Goal: Book appointment/travel/reservation

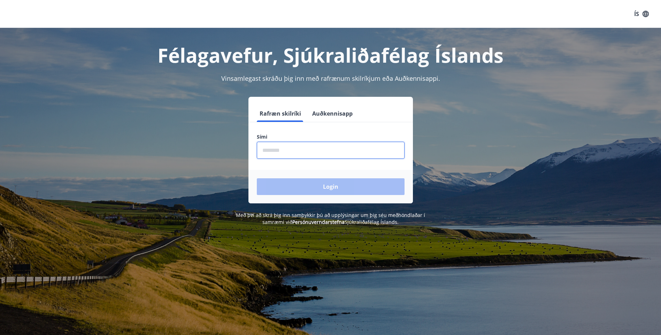
click at [321, 153] on input "phone" at bounding box center [331, 150] width 148 height 17
type input "********"
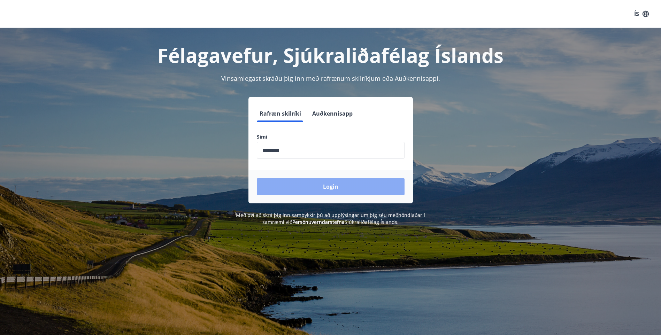
drag, startPoint x: 296, startPoint y: 192, endPoint x: 295, endPoint y: 188, distance: 4.1
click at [296, 191] on button "Login" at bounding box center [331, 186] width 148 height 17
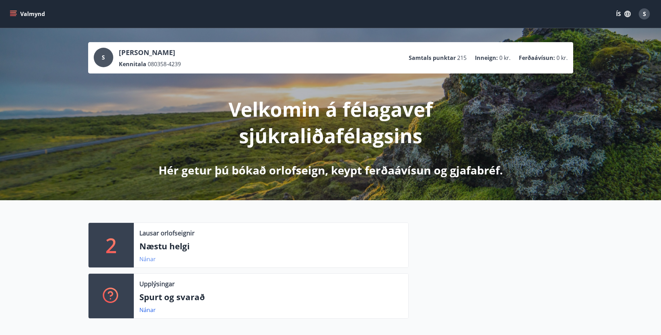
click at [146, 259] on link "Nánar" at bounding box center [147, 259] width 16 height 8
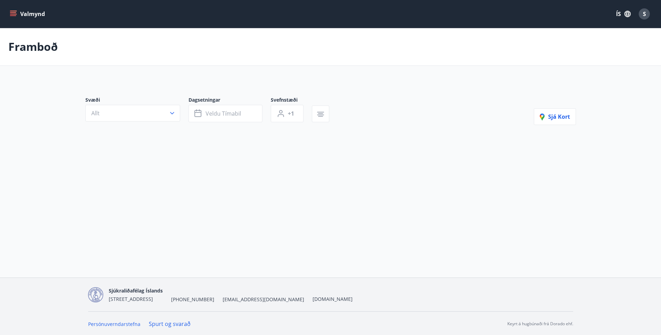
type input "*"
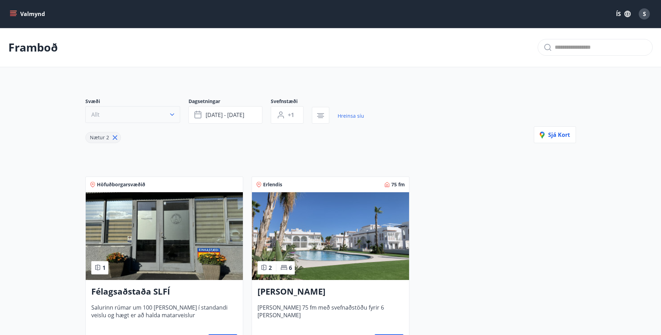
click at [167, 113] on button "Allt" at bounding box center [132, 114] width 95 height 17
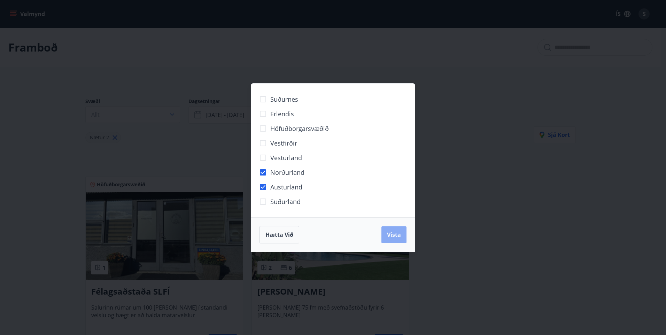
click at [393, 234] on span "Vista" at bounding box center [394, 235] width 14 height 8
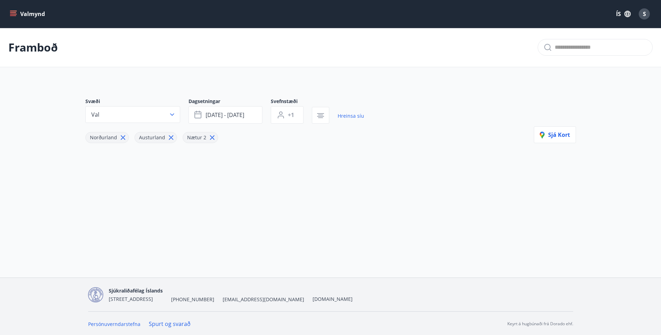
click at [167, 138] on icon at bounding box center [171, 138] width 8 height 8
click at [157, 136] on span "Nætur 2" at bounding box center [149, 137] width 28 height 7
click at [119, 136] on icon at bounding box center [123, 138] width 8 height 8
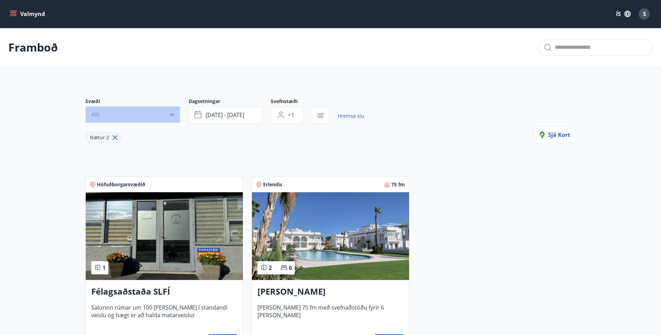
click at [172, 115] on icon "button" at bounding box center [172, 114] width 7 height 7
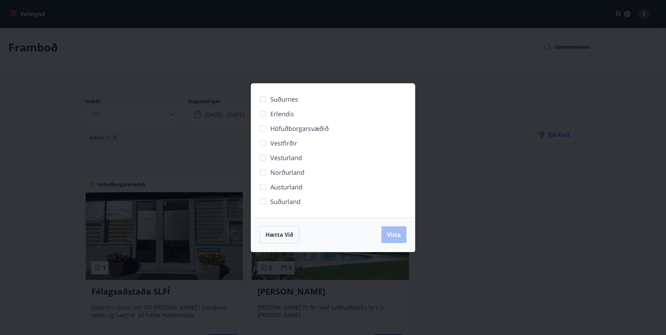
click at [600, 258] on div "Suðurnes Erlendis Höfuðborgarsvæðið [GEOGRAPHIC_DATA] [GEOGRAPHIC_DATA] [GEOGRA…" at bounding box center [333, 167] width 666 height 335
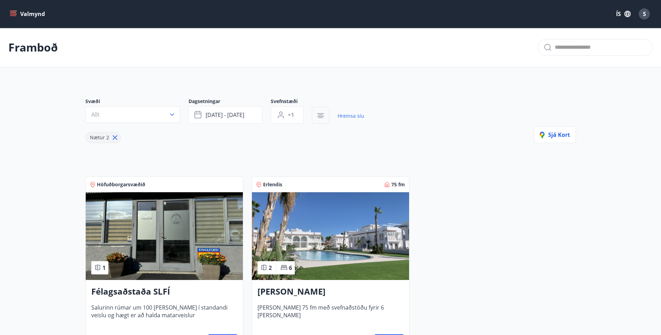
click at [321, 114] on icon "button" at bounding box center [320, 115] width 8 height 8
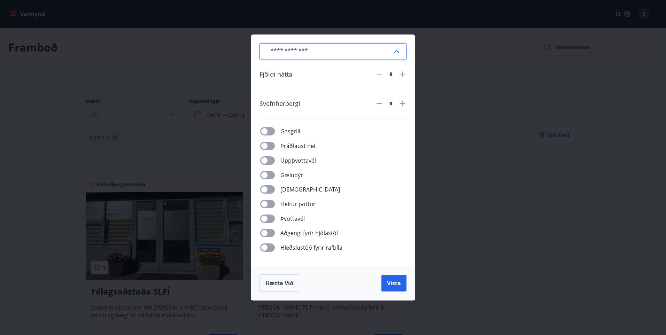
click at [391, 52] on input "text" at bounding box center [328, 51] width 127 height 17
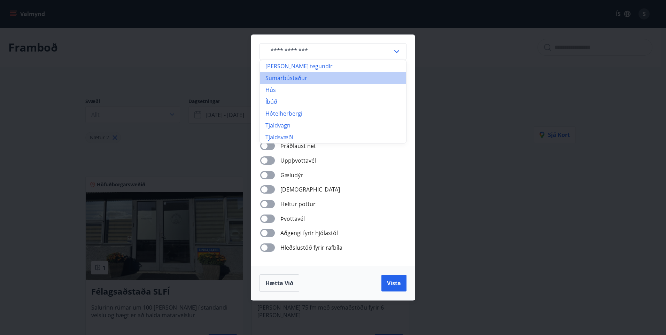
click at [365, 80] on li "Sumarbústaður" at bounding box center [333, 78] width 146 height 12
type input "**********"
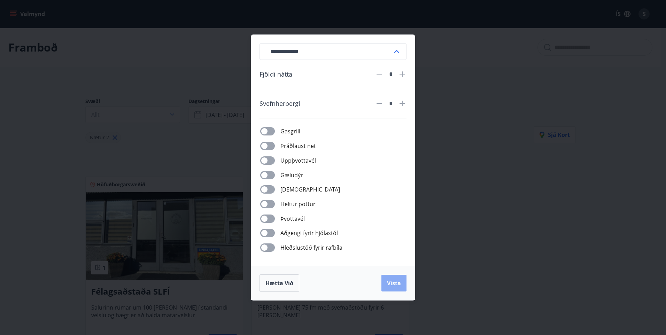
click at [398, 281] on span "Vista" at bounding box center [394, 283] width 14 height 8
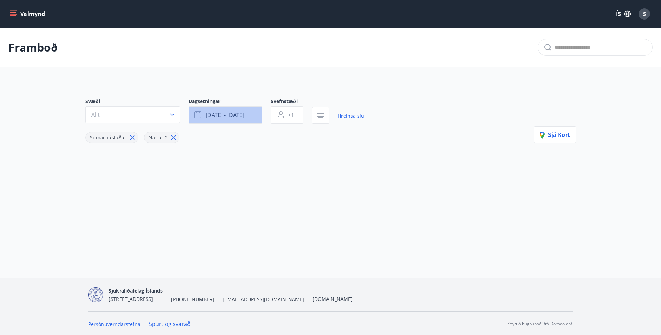
click at [251, 115] on button "[DATE] - [DATE]" at bounding box center [225, 114] width 74 height 17
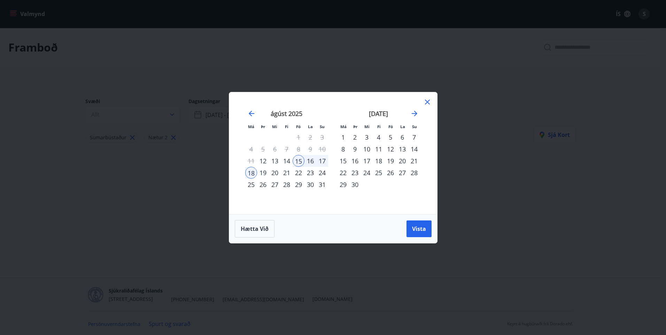
click at [378, 137] on div "4" at bounding box center [379, 137] width 12 height 12
click at [423, 227] on span "Vista" at bounding box center [419, 229] width 14 height 8
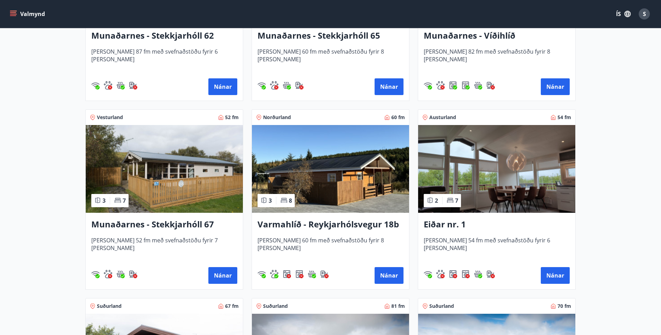
scroll to position [279, 0]
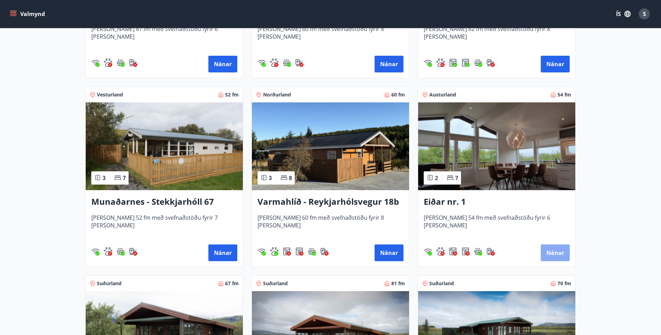
click at [556, 250] on button "Nánar" at bounding box center [554, 252] width 29 height 17
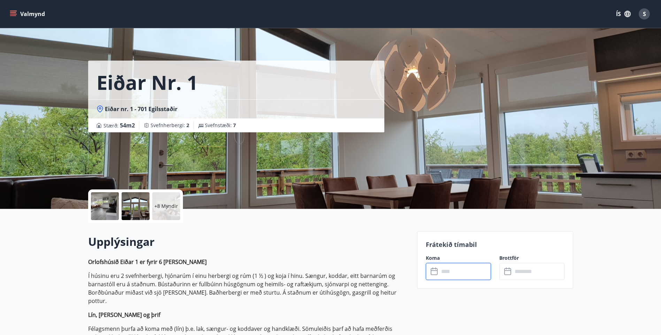
click at [444, 272] on input "text" at bounding box center [465, 271] width 52 height 17
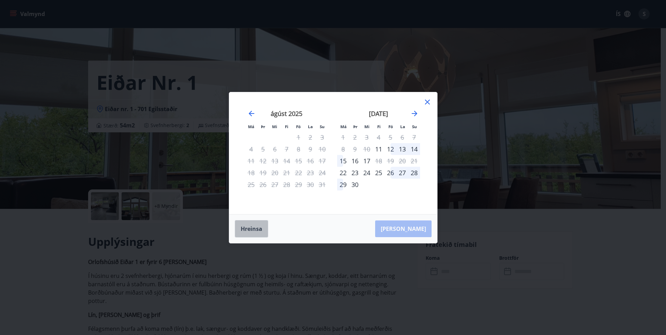
click at [251, 229] on button "Hreinsa" at bounding box center [251, 228] width 33 height 17
click at [427, 101] on icon at bounding box center [427, 102] width 8 height 8
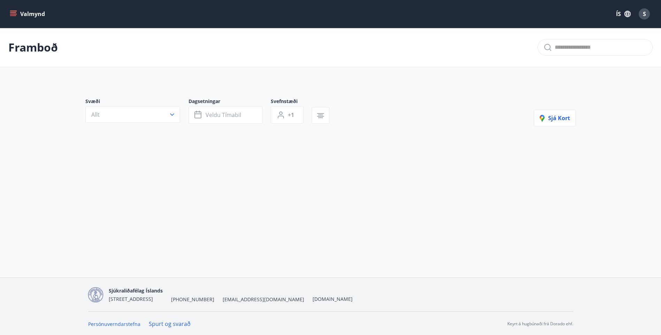
type input "**********"
type input "*"
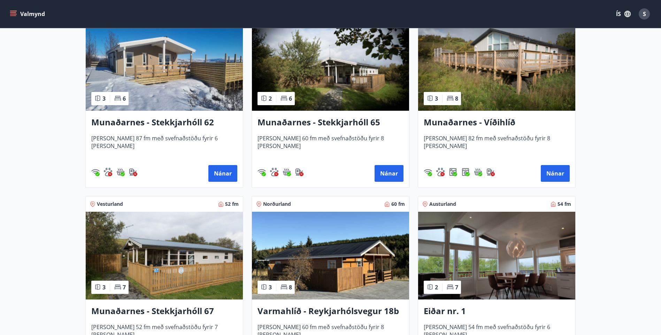
scroll to position [244, 0]
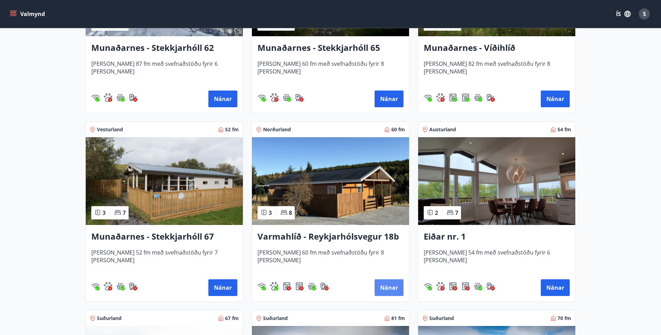
click at [389, 289] on button "Nánar" at bounding box center [388, 287] width 29 height 17
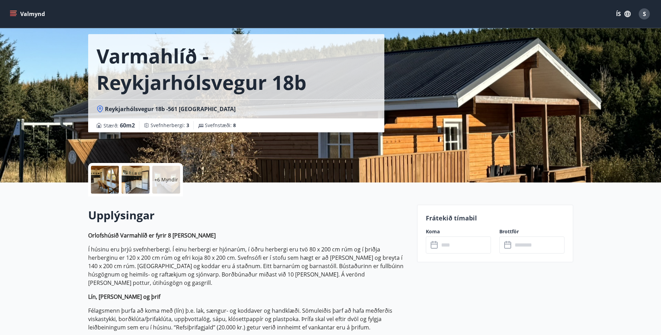
scroll to position [70, 0]
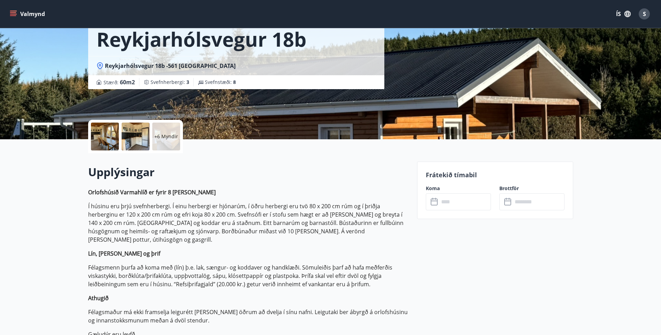
click at [463, 201] on input "text" at bounding box center [465, 201] width 52 height 17
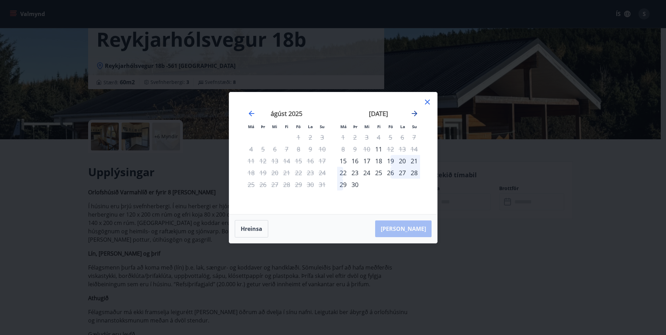
click at [411, 112] on icon "Move forward to switch to the next month." at bounding box center [414, 113] width 8 height 8
click at [425, 102] on icon at bounding box center [427, 102] width 8 height 8
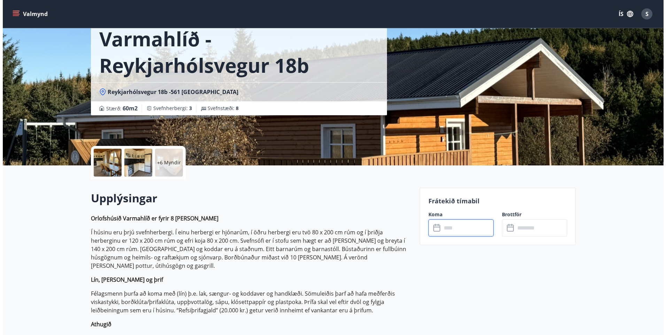
scroll to position [0, 0]
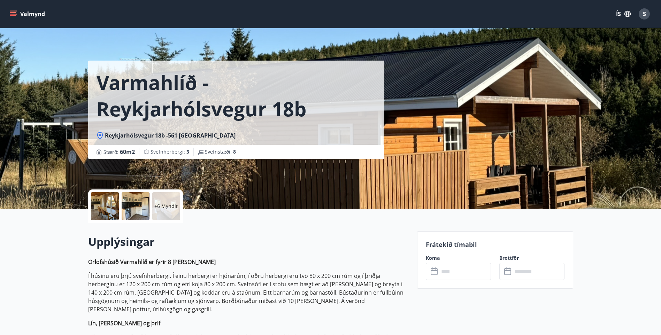
click at [163, 206] on p "+6 Myndir" at bounding box center [166, 206] width 24 height 7
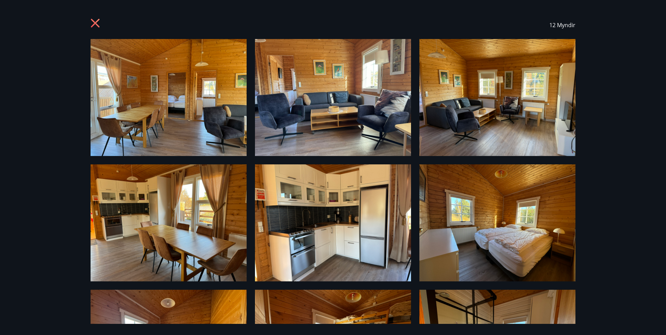
click at [95, 23] on icon at bounding box center [95, 23] width 2 height 2
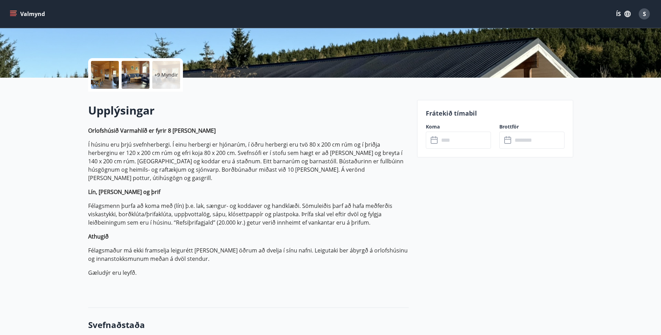
scroll to position [35, 0]
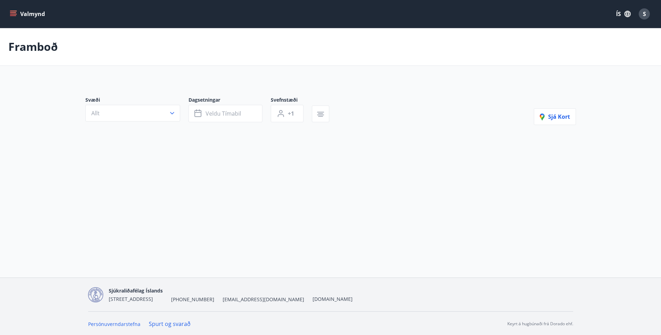
type input "**********"
type input "*"
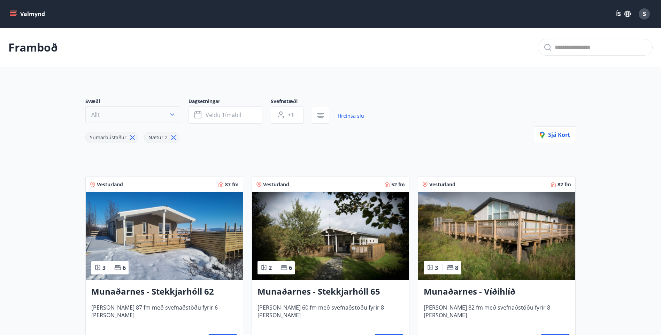
click at [172, 115] on icon "button" at bounding box center [172, 115] width 4 height 2
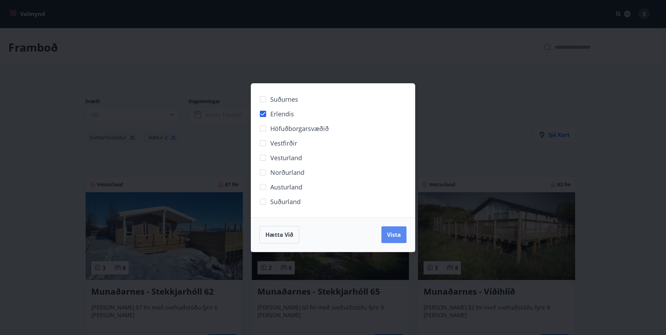
click at [389, 233] on span "Vista" at bounding box center [394, 235] width 14 height 8
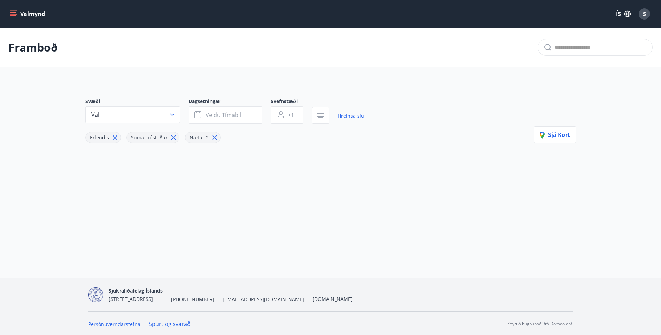
scroll to position [1, 0]
click at [226, 111] on span "Veldu tímabil" at bounding box center [223, 114] width 36 height 8
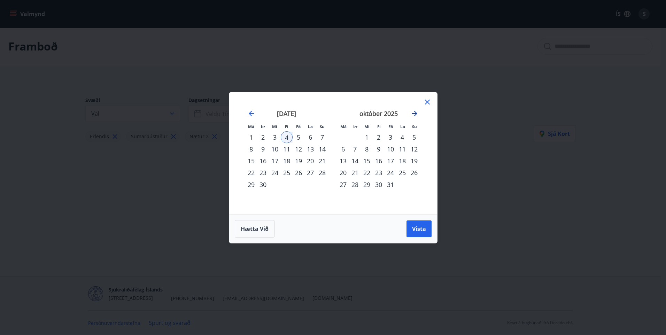
click at [413, 112] on icon "Move forward to switch to the next month." at bounding box center [414, 113] width 8 height 8
click at [311, 149] on div "11" at bounding box center [310, 149] width 12 height 12
click at [418, 228] on span "Vista" at bounding box center [419, 229] width 14 height 8
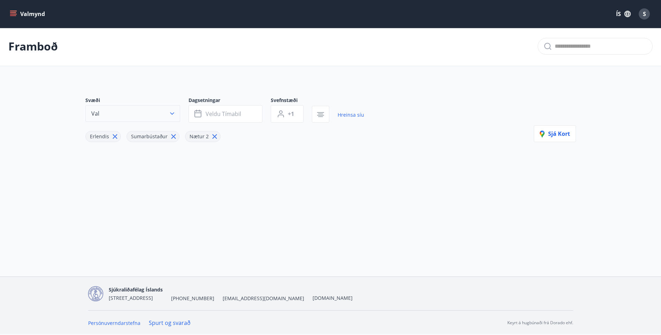
click at [171, 112] on icon "button" at bounding box center [172, 113] width 7 height 7
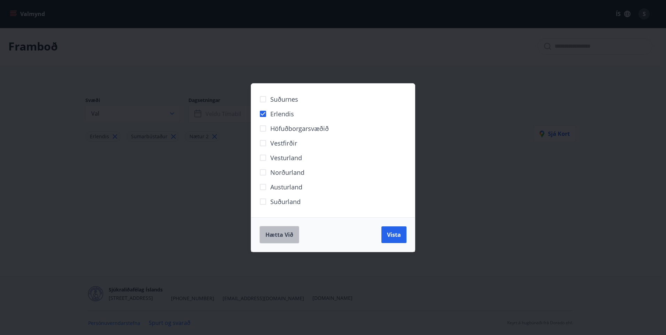
click at [274, 236] on span "Hætta við" at bounding box center [279, 235] width 28 height 8
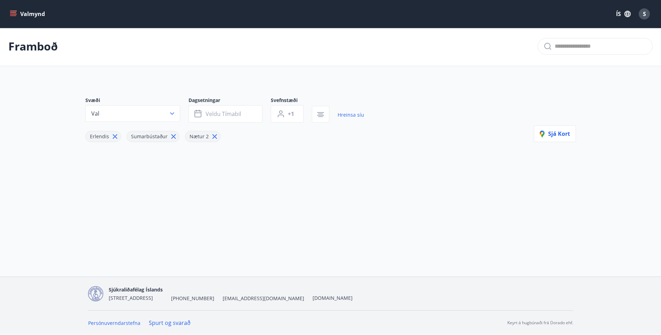
click at [13, 15] on icon "menu" at bounding box center [13, 13] width 7 height 7
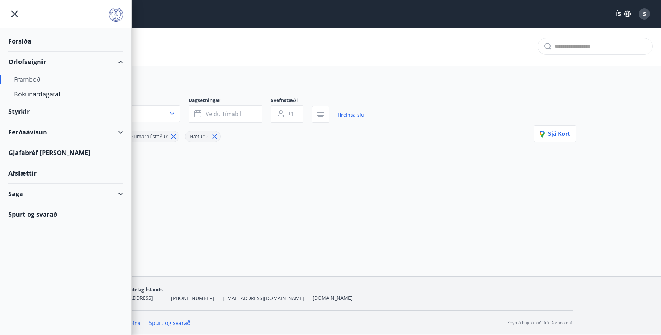
click at [35, 78] on div "Framboð" at bounding box center [65, 79] width 103 height 15
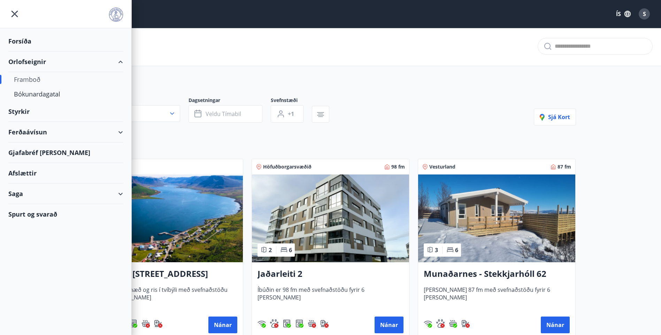
type input "*"
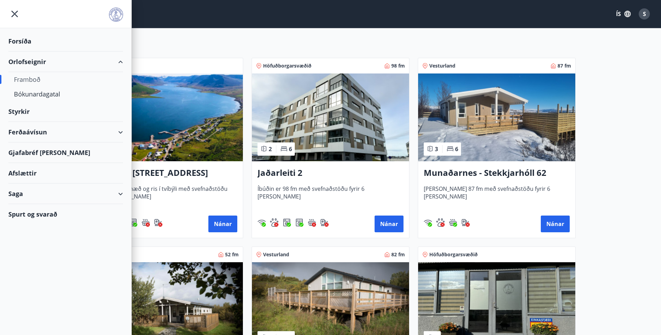
scroll to position [106, 0]
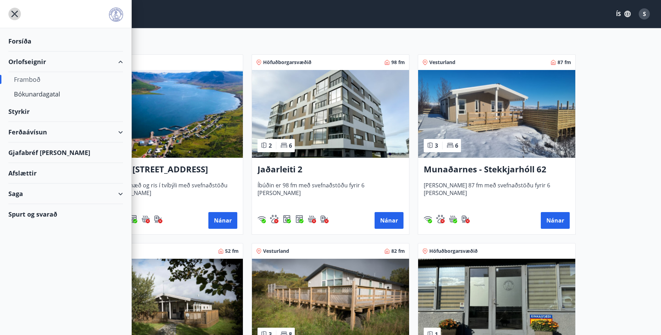
click at [12, 13] on icon "menu" at bounding box center [14, 14] width 13 height 13
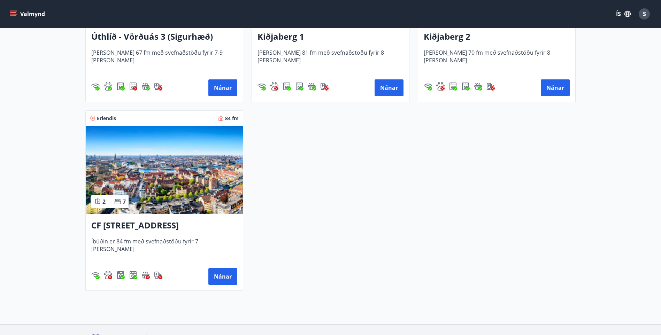
scroll to position [1185, 0]
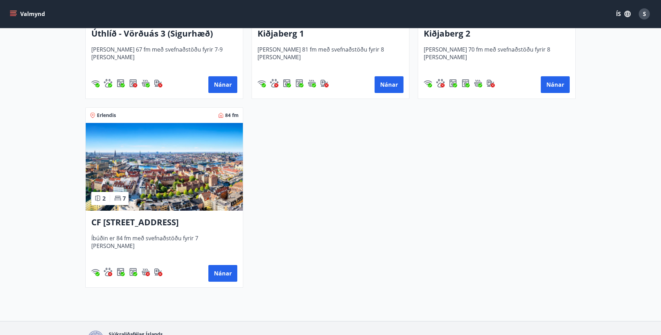
click at [145, 187] on img at bounding box center [164, 167] width 157 height 88
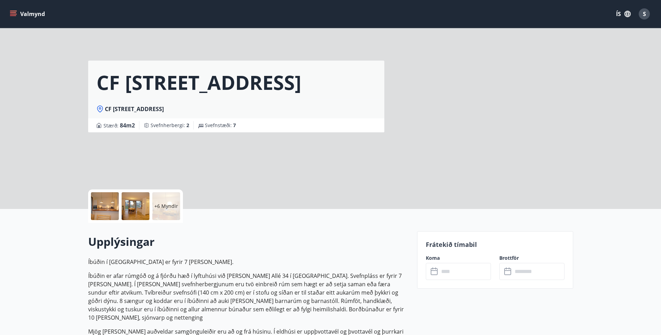
click at [441, 274] on input "text" at bounding box center [465, 271] width 52 height 17
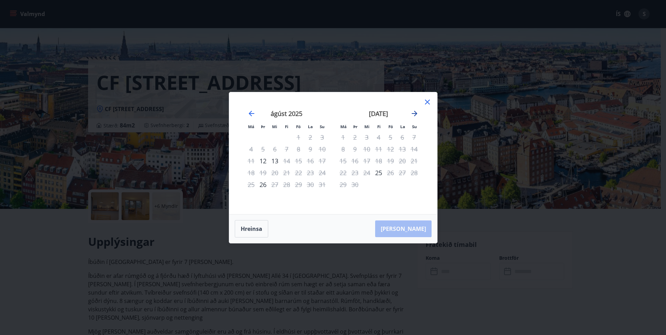
click at [415, 116] on icon "Move forward to switch to the next month." at bounding box center [414, 113] width 8 height 8
click at [414, 116] on icon "Move forward to switch to the next month." at bounding box center [415, 114] width 6 height 6
click at [413, 113] on icon "Move forward to switch to the next month." at bounding box center [414, 113] width 8 height 8
click at [413, 112] on icon "Move forward to switch to the next month." at bounding box center [414, 113] width 8 height 8
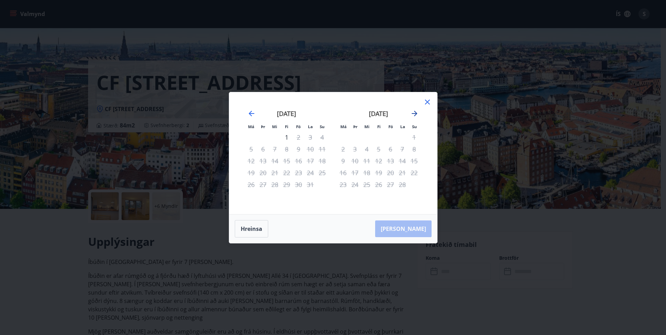
click at [413, 112] on icon "Move forward to switch to the next month." at bounding box center [414, 113] width 8 height 8
click at [251, 112] on icon "Move backward to switch to the previous month." at bounding box center [251, 113] width 8 height 8
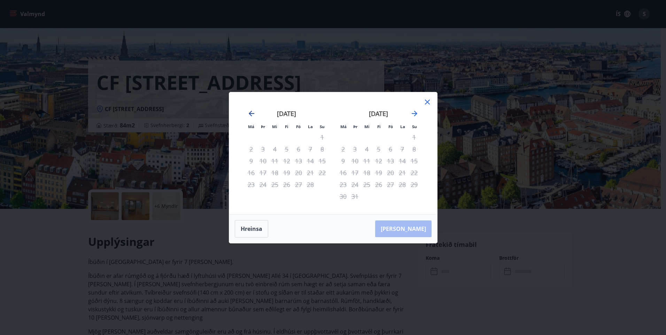
click at [251, 112] on icon "Move backward to switch to the previous month." at bounding box center [251, 113] width 8 height 8
click at [250, 111] on icon "Move backward to switch to the previous month." at bounding box center [251, 113] width 8 height 8
click at [251, 111] on icon "Move backward to switch to the previous month." at bounding box center [251, 113] width 8 height 8
click at [425, 101] on icon at bounding box center [427, 102] width 8 height 8
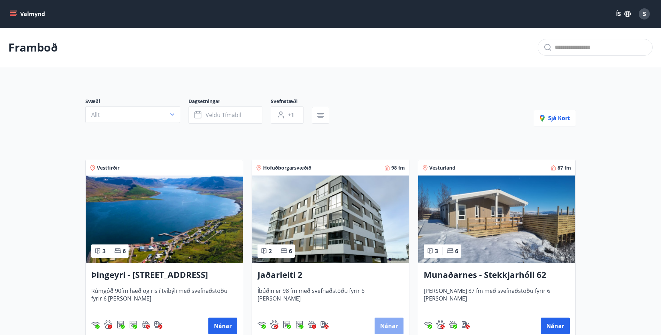
click at [386, 327] on button "Nánar" at bounding box center [388, 326] width 29 height 17
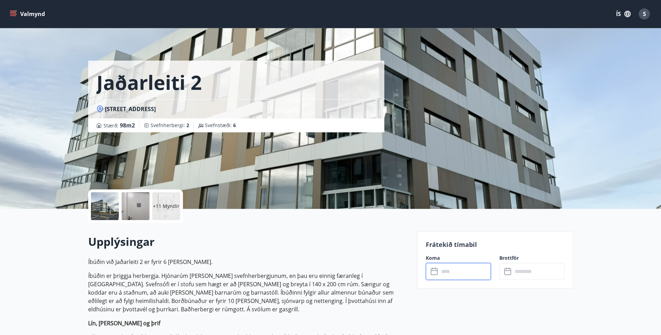
click at [467, 276] on input "text" at bounding box center [465, 271] width 52 height 17
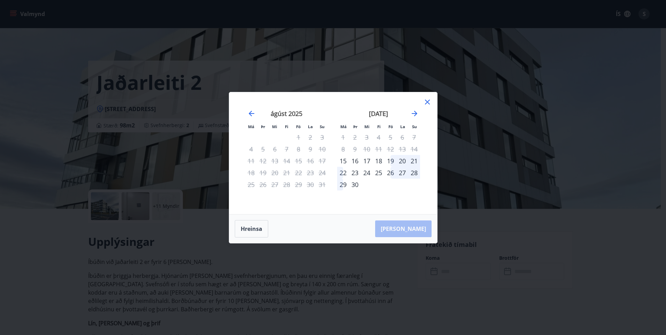
click at [426, 102] on icon at bounding box center [427, 102] width 8 height 8
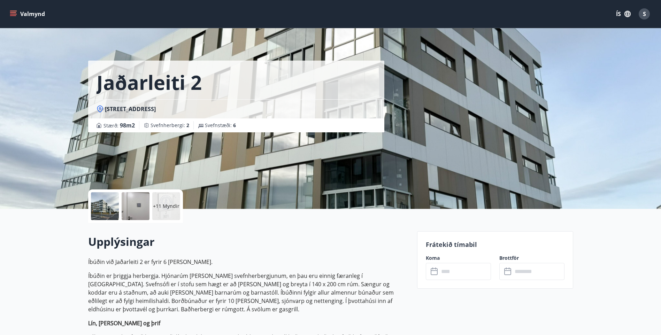
click at [10, 12] on icon "menu" at bounding box center [13, 13] width 7 height 7
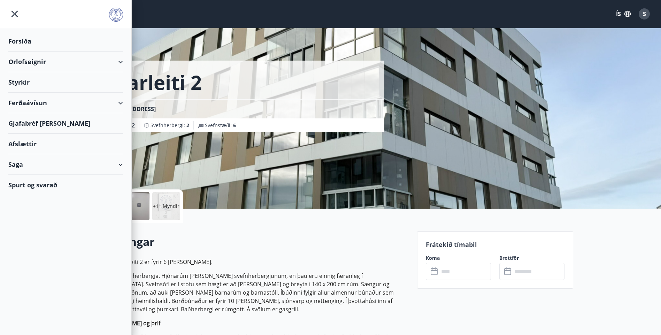
click at [47, 186] on div "Spurt og svarað" at bounding box center [65, 185] width 115 height 20
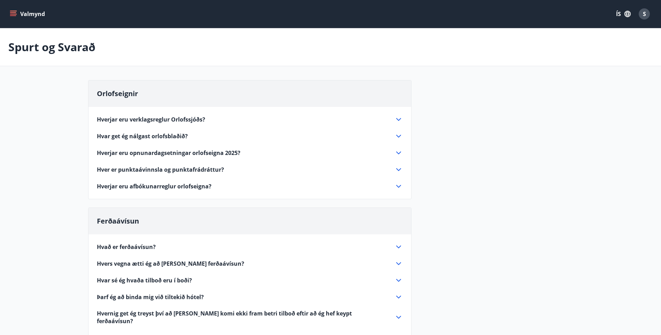
click at [399, 117] on icon at bounding box center [398, 119] width 8 height 8
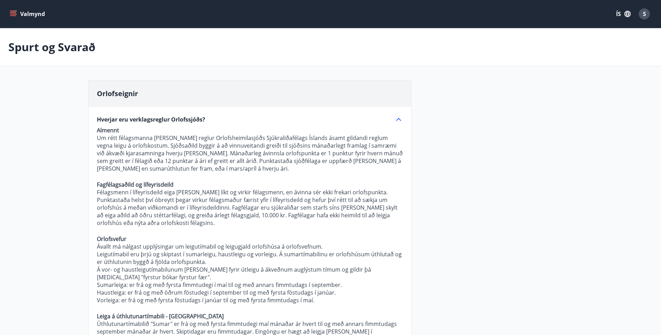
click at [12, 14] on icon "menu" at bounding box center [14, 14] width 8 height 1
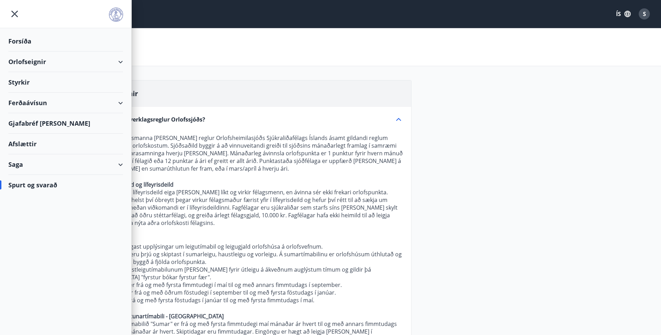
click at [35, 62] on div "Orlofseignir" at bounding box center [65, 62] width 115 height 21
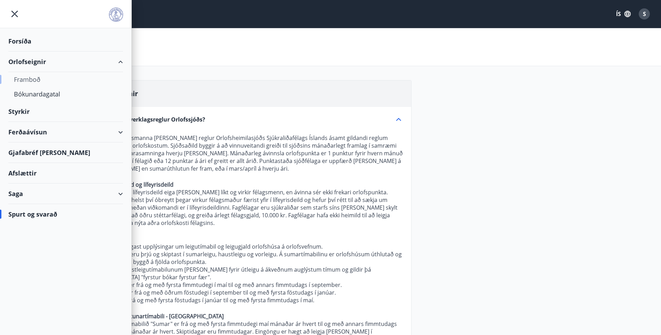
click at [34, 77] on div "Framboð" at bounding box center [65, 79] width 103 height 15
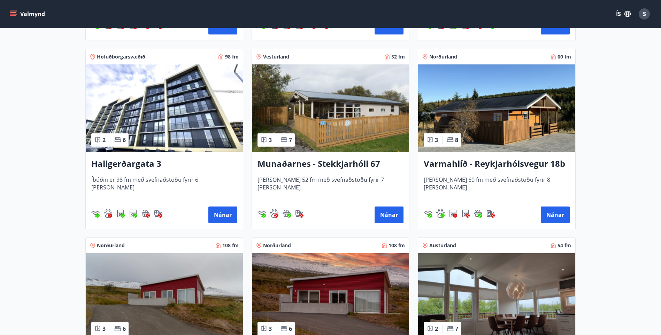
scroll to position [766, 0]
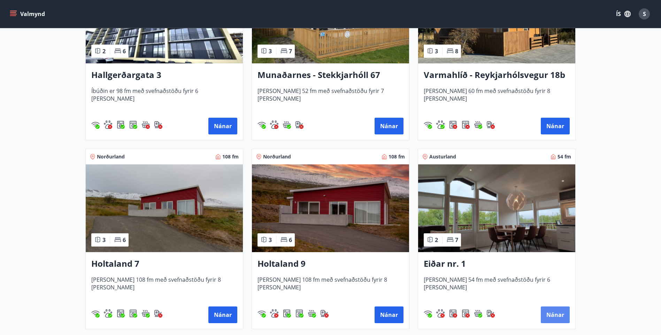
click at [552, 318] on button "Nánar" at bounding box center [554, 314] width 29 height 17
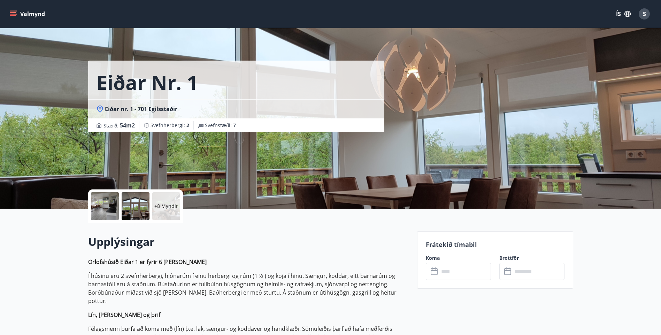
click at [456, 269] on input "text" at bounding box center [465, 271] width 52 height 17
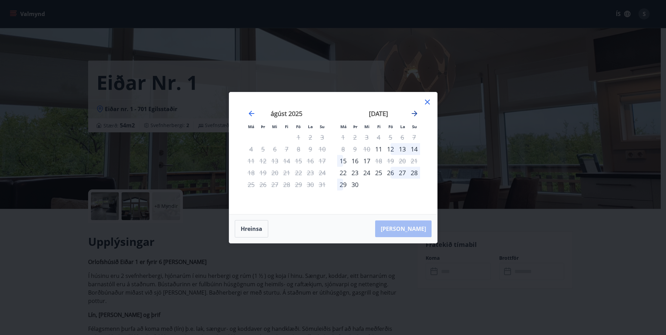
click at [415, 115] on icon "Move forward to switch to the next month." at bounding box center [415, 114] width 6 height 6
click at [428, 99] on icon at bounding box center [427, 102] width 8 height 8
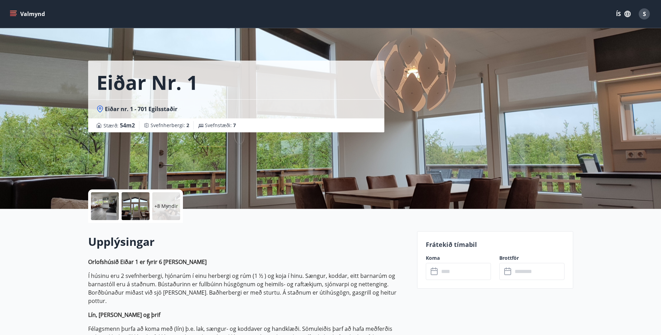
click at [12, 13] on icon "menu" at bounding box center [13, 12] width 6 height 1
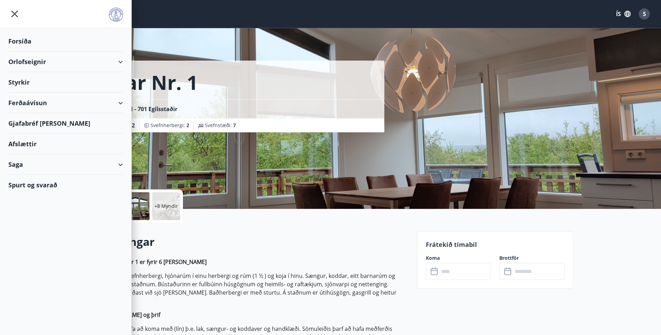
click at [38, 60] on div "Orlofseignir" at bounding box center [65, 62] width 115 height 21
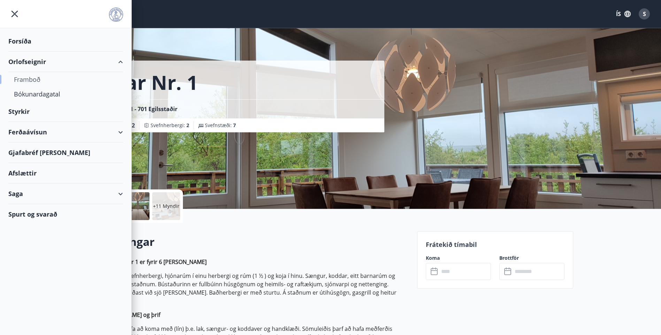
click at [39, 78] on div "Framboð" at bounding box center [65, 79] width 103 height 15
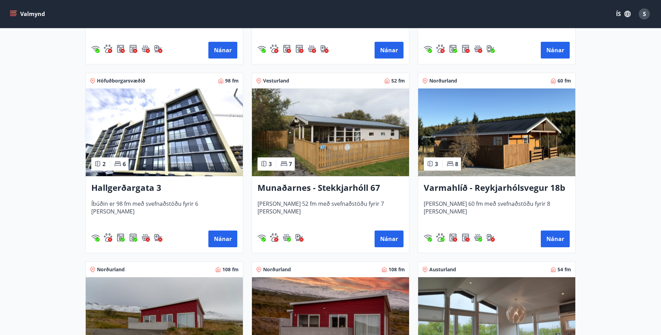
scroll to position [662, 0]
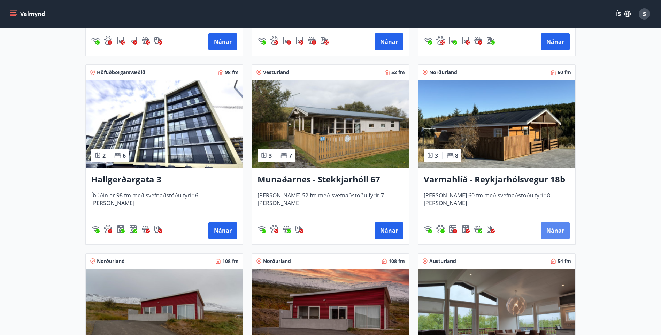
click at [555, 230] on button "Nánar" at bounding box center [554, 230] width 29 height 17
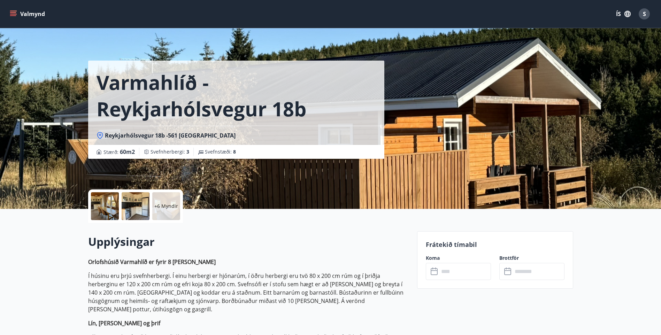
click at [460, 272] on input "text" at bounding box center [465, 271] width 52 height 17
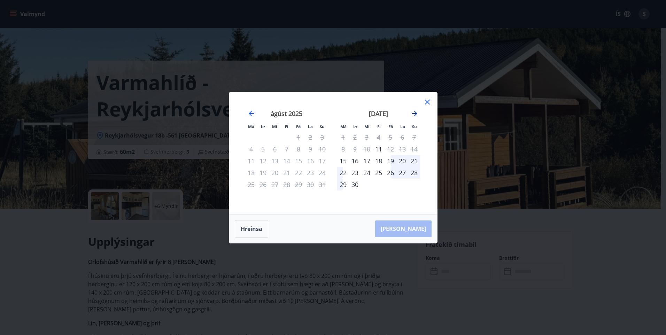
click at [414, 113] on icon "Move forward to switch to the next month." at bounding box center [414, 113] width 8 height 8
click at [415, 115] on icon "Move forward to switch to the next month." at bounding box center [415, 114] width 6 height 6
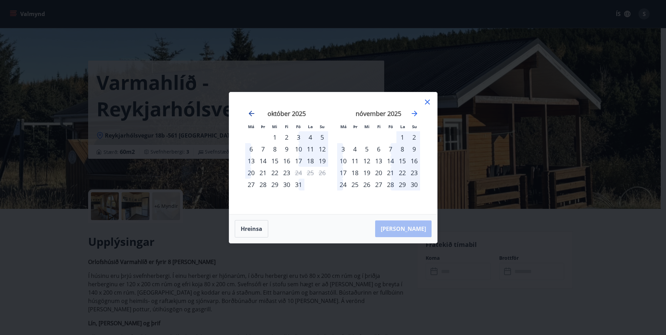
click at [253, 115] on icon "Move backward to switch to the previous month." at bounding box center [251, 113] width 8 height 8
click at [430, 100] on icon at bounding box center [427, 102] width 8 height 8
